Goal: Find contact information: Obtain details needed to contact an individual or organization

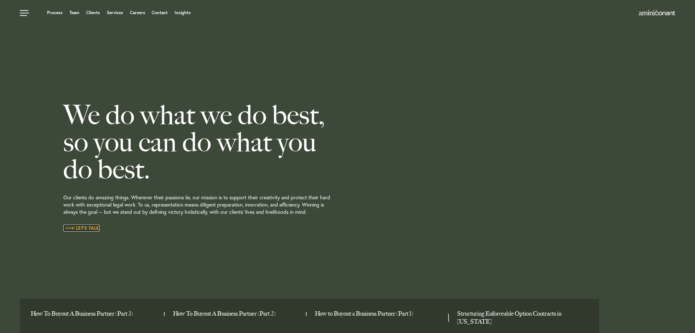
click at [83, 228] on span "Let’s Talk" at bounding box center [81, 228] width 36 height 4
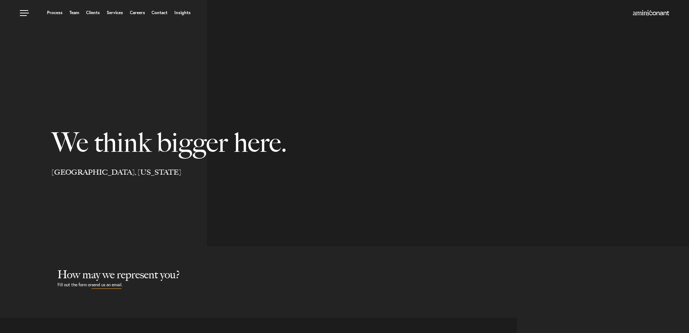
select select "Austin"
select select "Business and Civil Litigation"
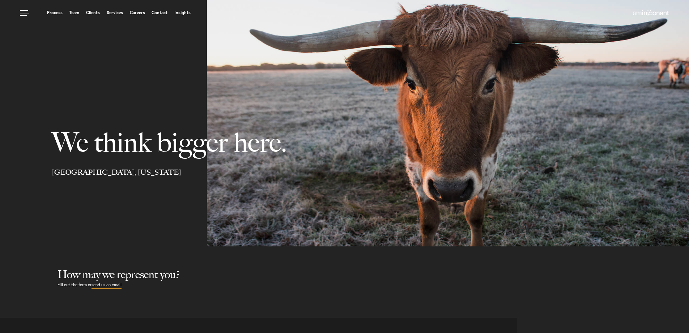
select select "Austin"
select select "Business and Civil Litigation"
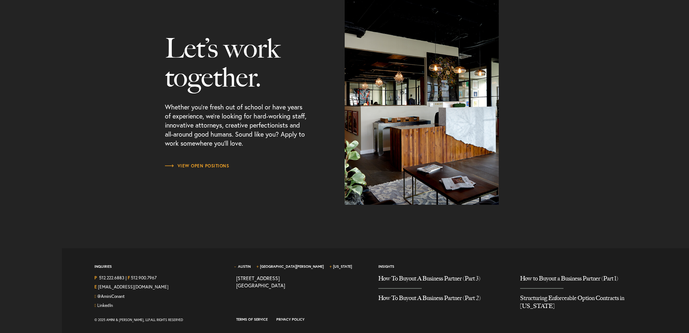
scroll to position [925, 0]
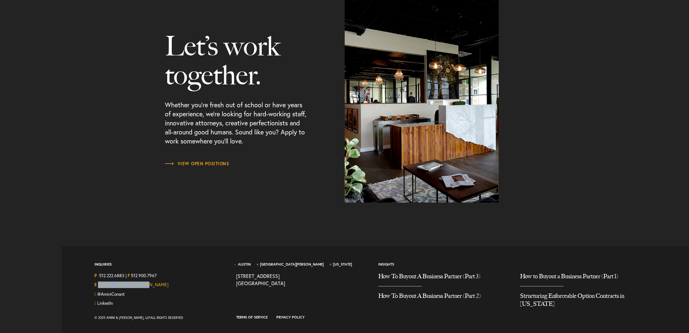
drag, startPoint x: 144, startPoint y: 284, endPoint x: 98, endPoint y: 287, distance: 45.7
click at [98, 287] on div "E [EMAIL_ADDRESS][DOMAIN_NAME]" at bounding box center [159, 285] width 131 height 9
copy link "[EMAIL_ADDRESS][DOMAIN_NAME]"
